Goal: Find specific page/section: Find specific page/section

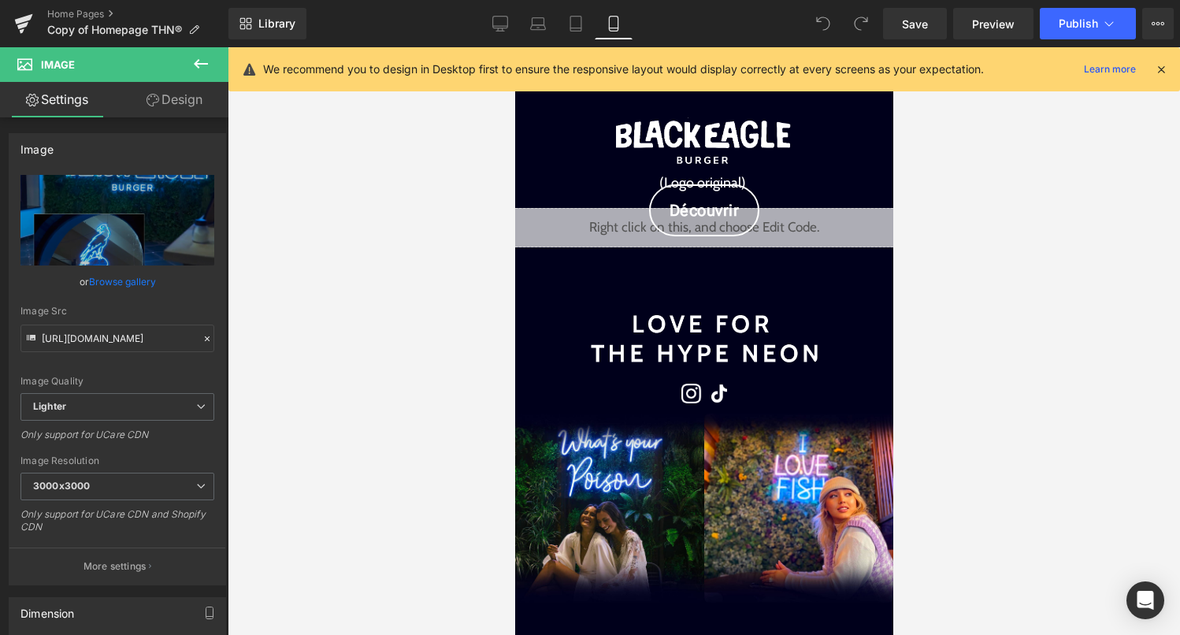
scroll to position [1246, 0]
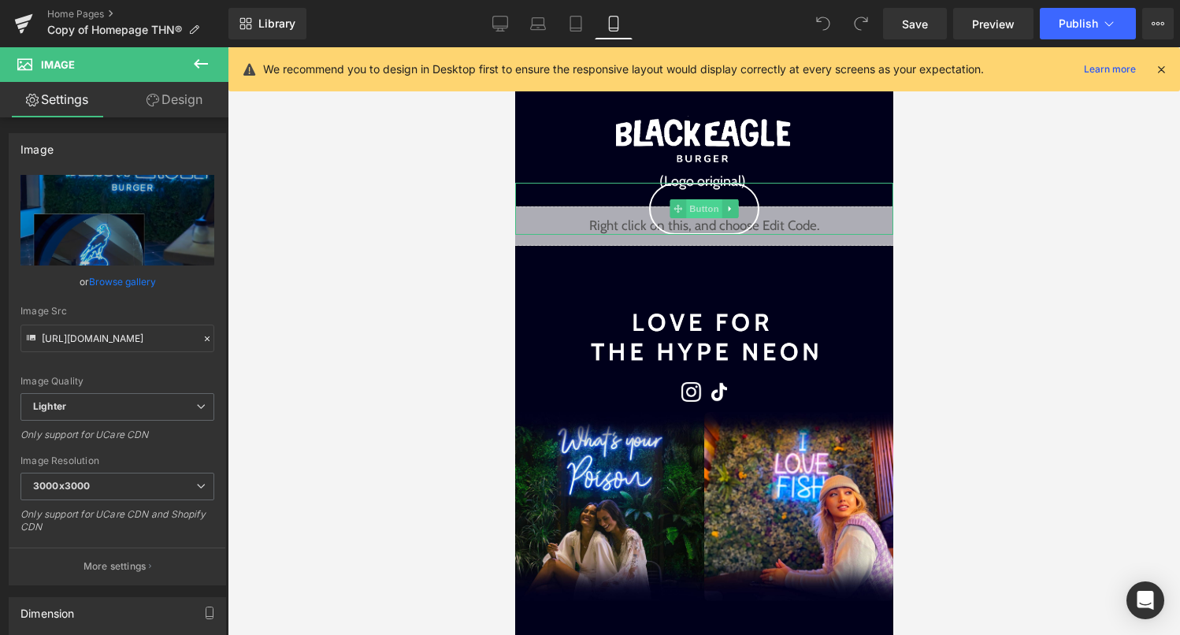
click at [691, 213] on span "Button" at bounding box center [703, 208] width 36 height 19
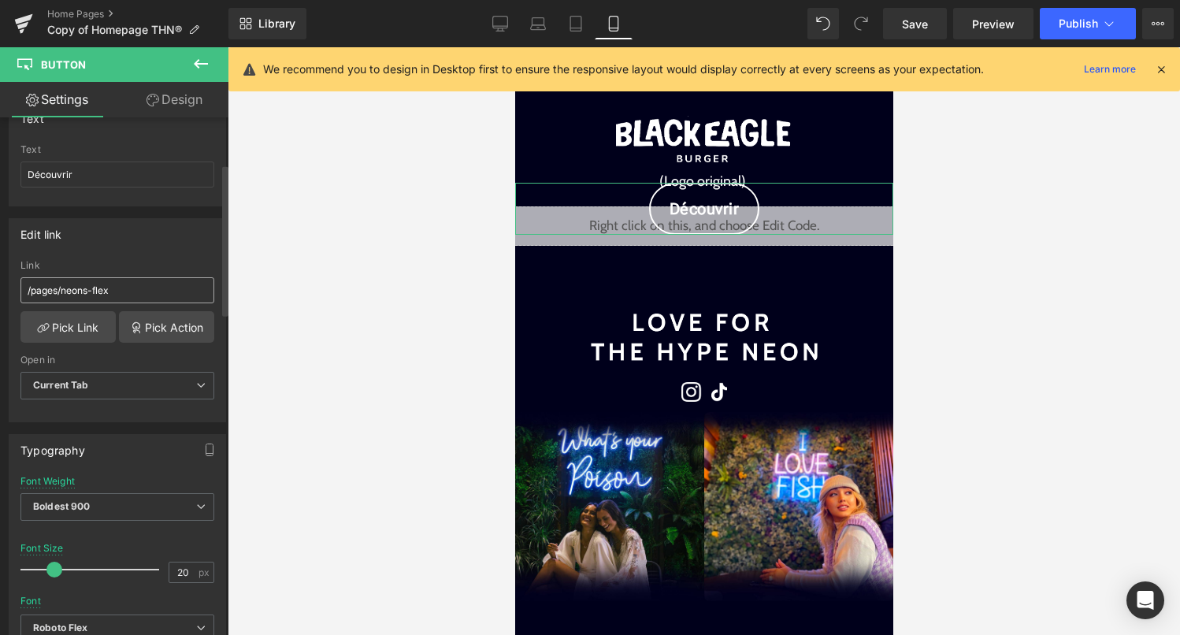
scroll to position [162, 0]
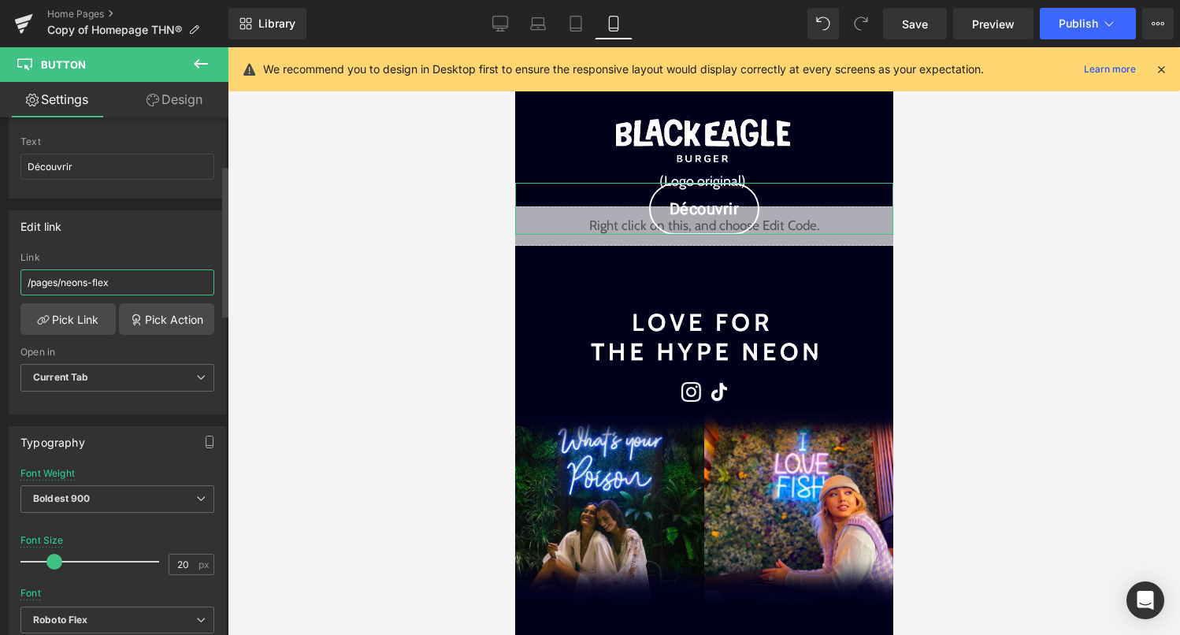
drag, startPoint x: 124, startPoint y: 286, endPoint x: 28, endPoint y: 280, distance: 97.0
click at [28, 280] on input "/pages/neons-flex" at bounding box center [117, 282] width 194 height 26
